Goal: Task Accomplishment & Management: Manage account settings

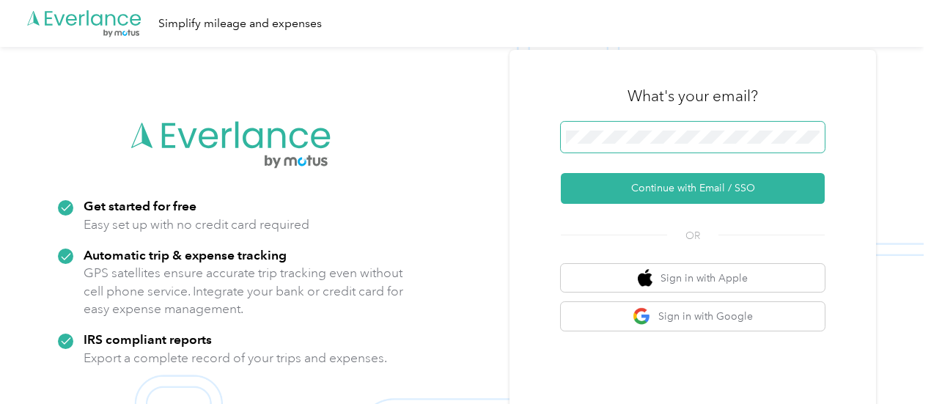
click at [709, 130] on span at bounding box center [693, 137] width 264 height 31
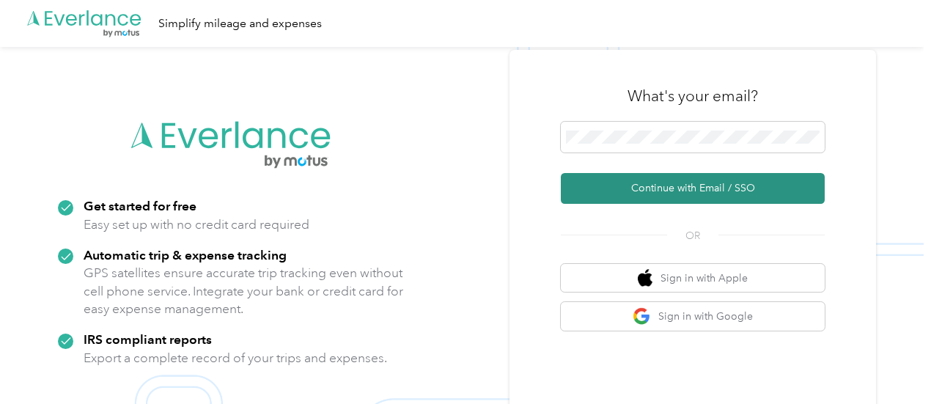
click at [690, 181] on button "Continue with Email / SSO" at bounding box center [693, 188] width 264 height 31
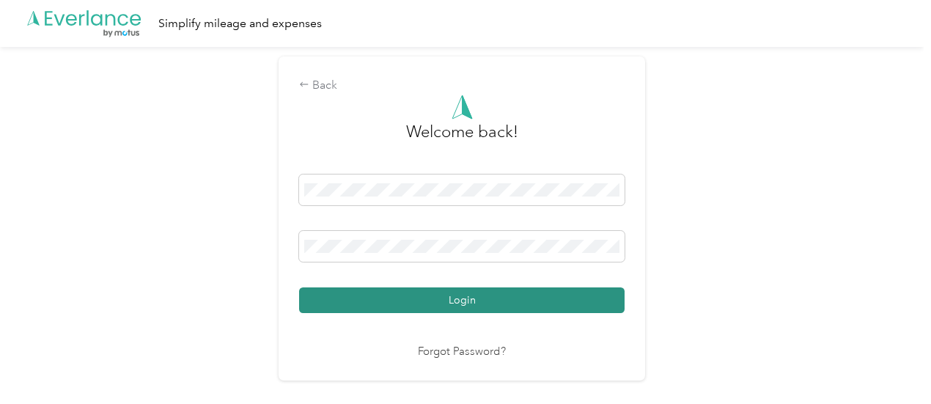
click at [550, 311] on button "Login" at bounding box center [461, 300] width 325 height 26
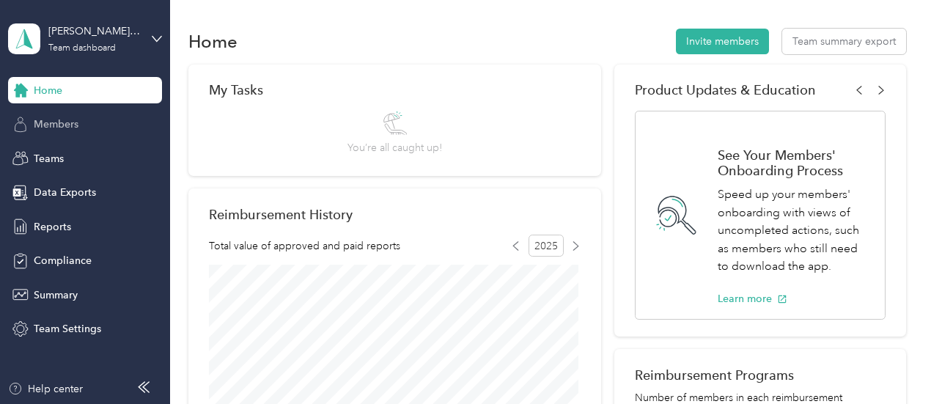
click at [61, 120] on span "Members" at bounding box center [56, 124] width 45 height 15
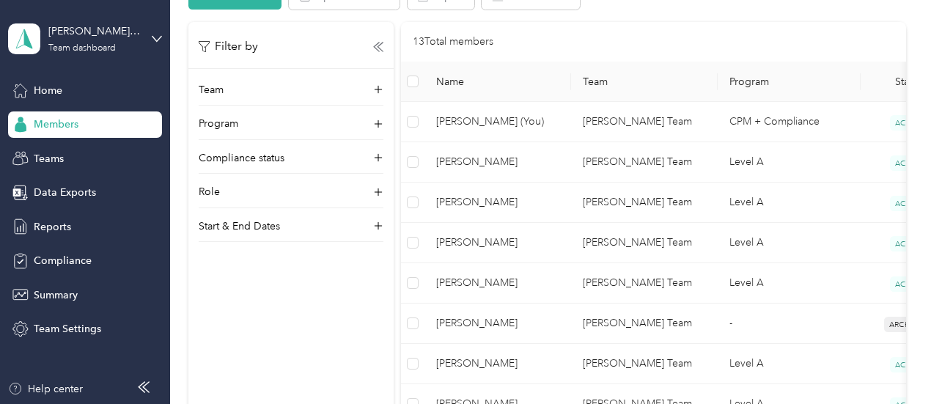
scroll to position [295, 0]
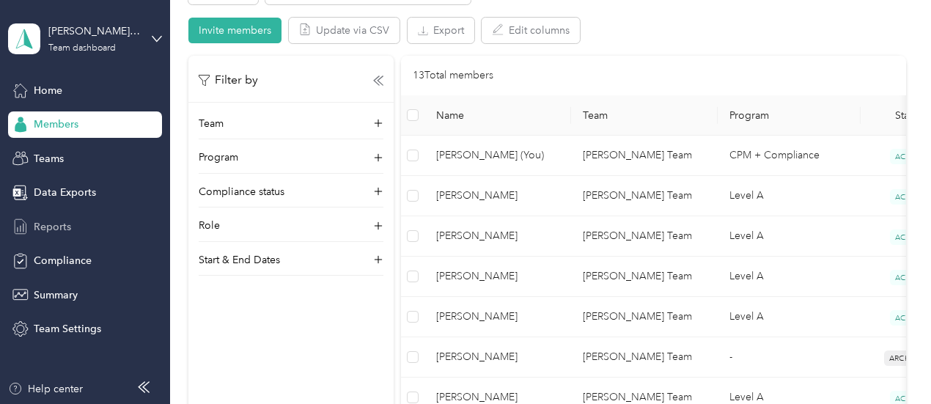
click at [59, 222] on span "Reports" at bounding box center [52, 226] width 37 height 15
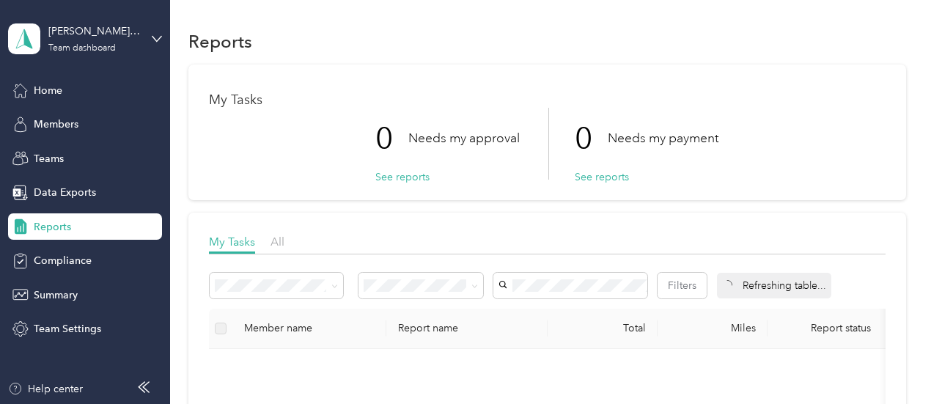
click at [442, 50] on div "Reports" at bounding box center [546, 41] width 717 height 31
click at [44, 94] on span "Home" at bounding box center [48, 90] width 29 height 15
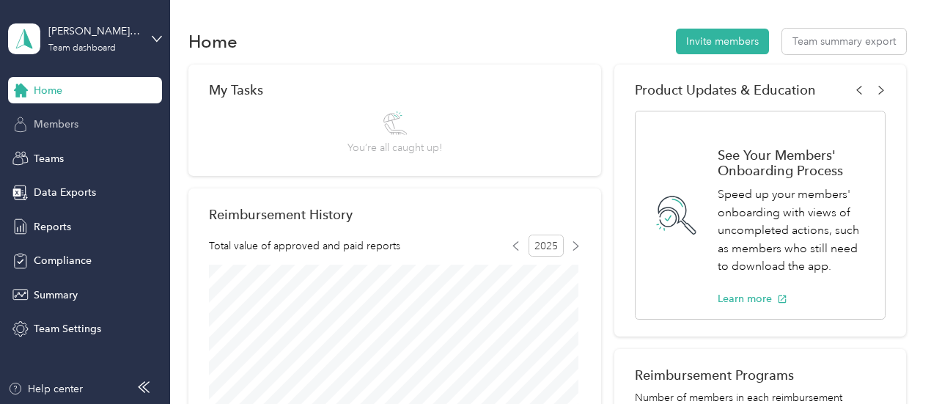
click at [37, 127] on span "Members" at bounding box center [56, 124] width 45 height 15
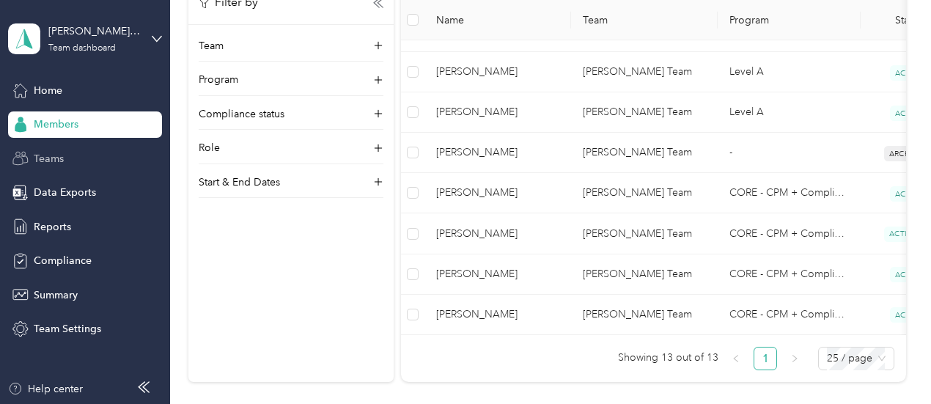
click at [85, 160] on div "Teams" at bounding box center [85, 158] width 154 height 26
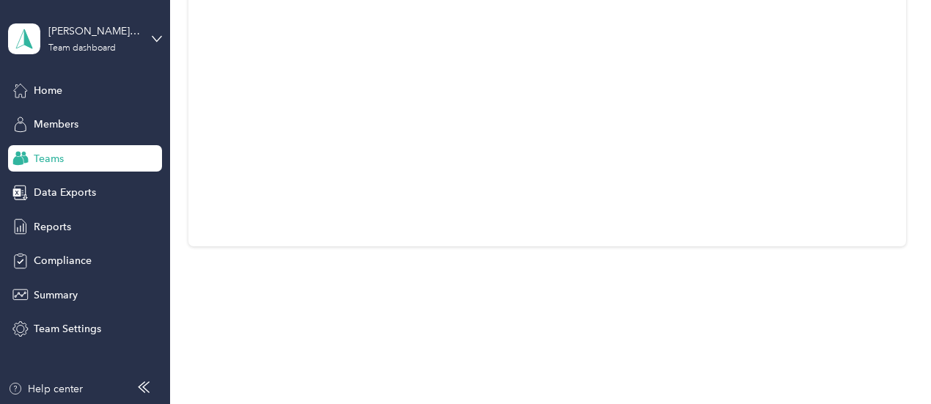
scroll to position [86, 0]
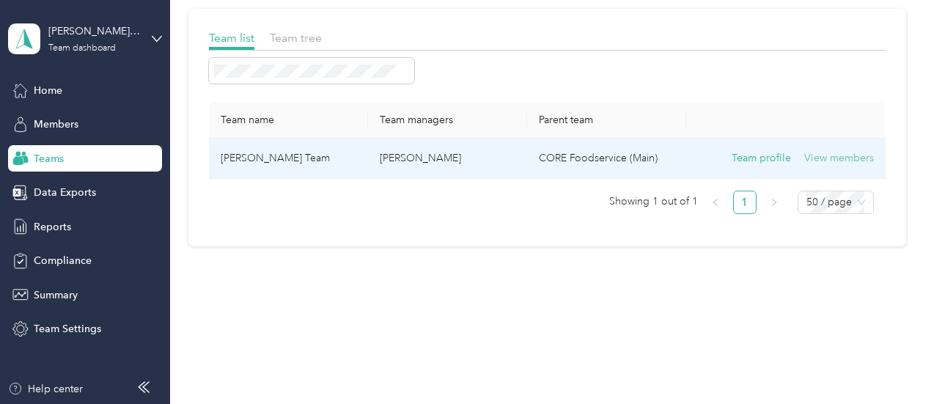
click at [823, 159] on button "View members" at bounding box center [839, 158] width 70 height 16
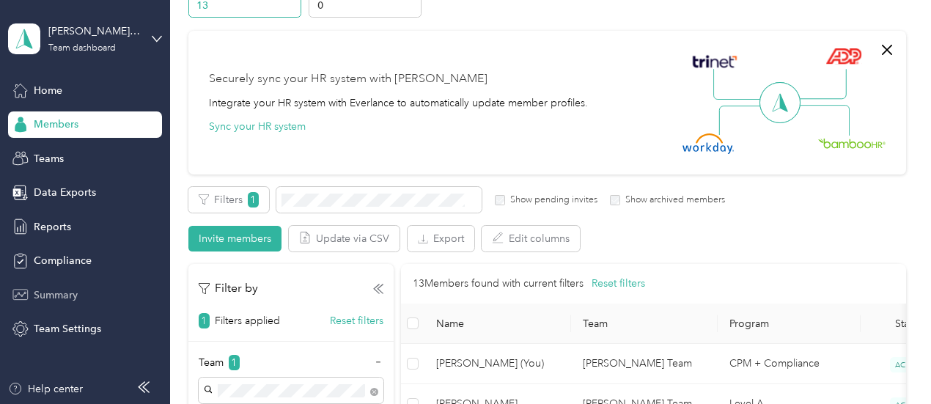
click at [53, 295] on span "Summary" at bounding box center [56, 294] width 44 height 15
